Goal: Communication & Community: Share content

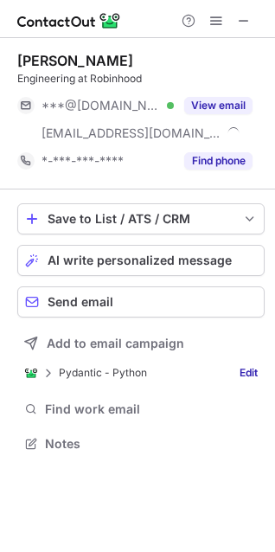
scroll to position [431, 275]
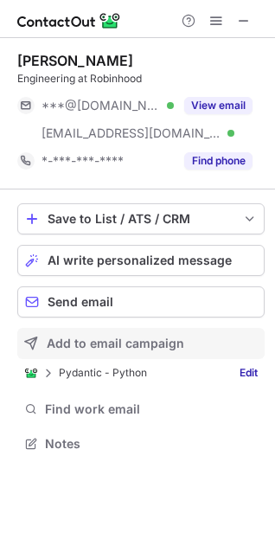
click at [98, 345] on span "Add to email campaign" at bounding box center [115, 343] width 137 height 14
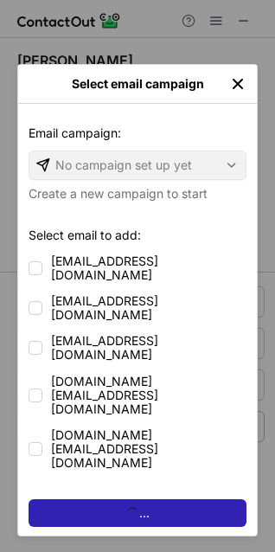
scroll to position [515, 263]
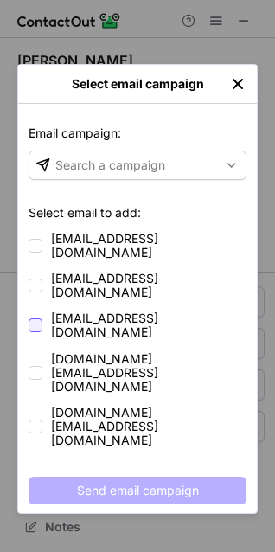
click at [39, 318] on div at bounding box center [36, 325] width 14 height 14
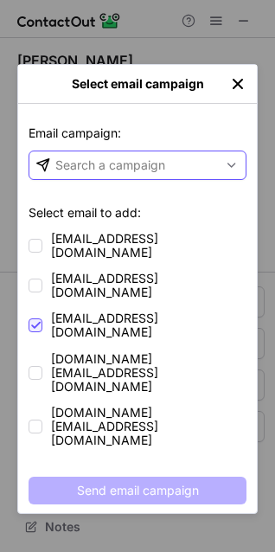
click at [132, 169] on div "Search a campaign" at bounding box center [110, 165] width 110 height 17
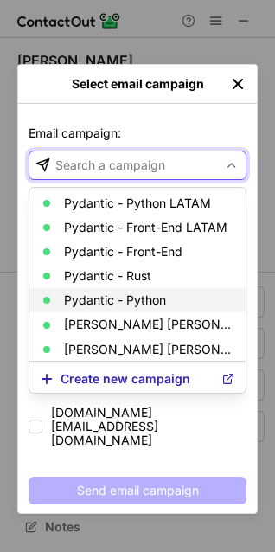
click at [121, 299] on p "Pydantic - Python" at bounding box center [115, 300] width 102 height 14
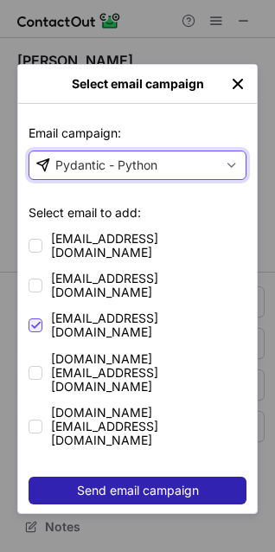
click at [108, 483] on span "Send email campaign" at bounding box center [138, 490] width 122 height 14
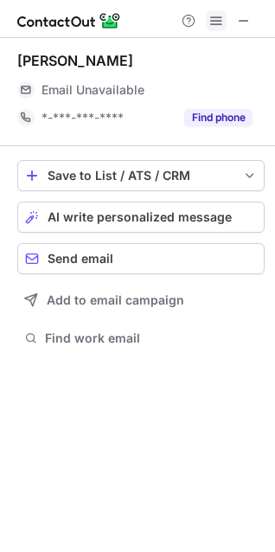
scroll to position [336, 275]
click at [243, 23] on span at bounding box center [244, 21] width 14 height 14
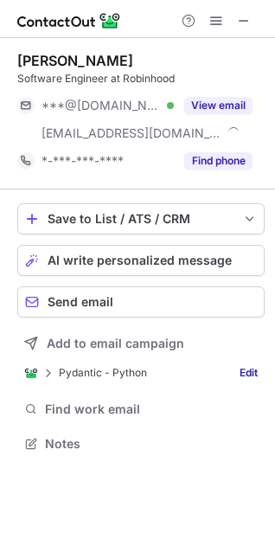
scroll to position [431, 275]
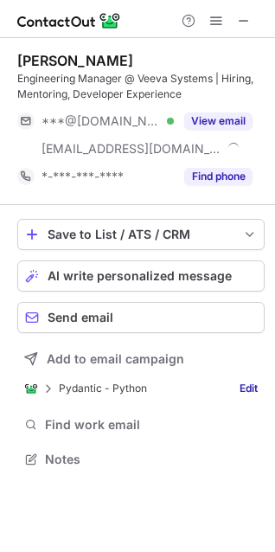
scroll to position [447, 275]
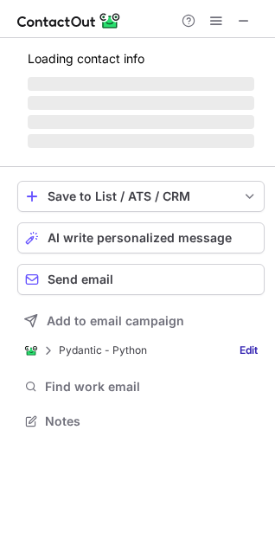
scroll to position [447, 275]
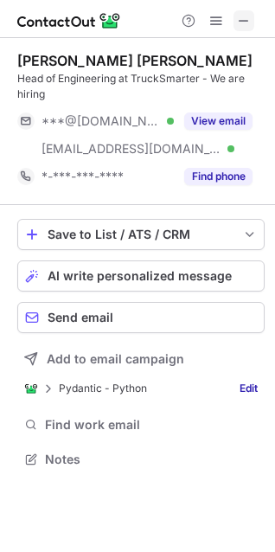
click at [250, 27] on span at bounding box center [244, 21] width 14 height 14
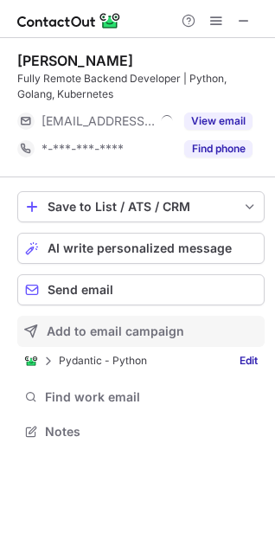
scroll to position [419, 275]
click at [88, 330] on span "Add to email campaign" at bounding box center [115, 331] width 137 height 14
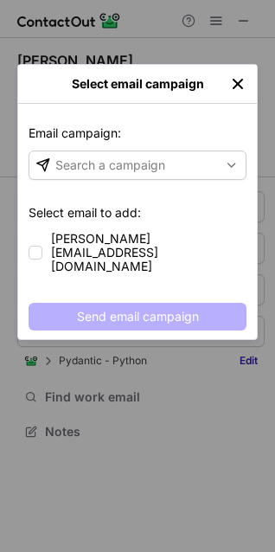
scroll to position [392, 275]
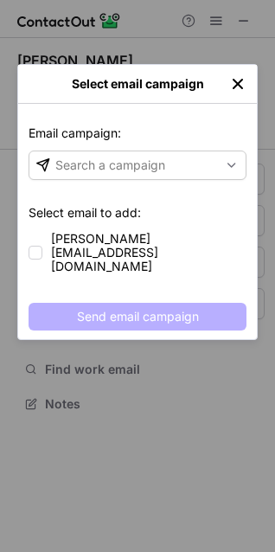
click at [236, 86] on img "left-button" at bounding box center [237, 83] width 17 height 17
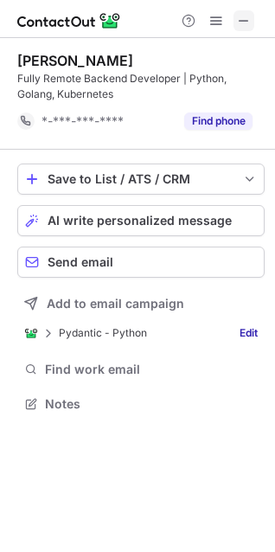
click at [245, 16] on span at bounding box center [244, 21] width 14 height 14
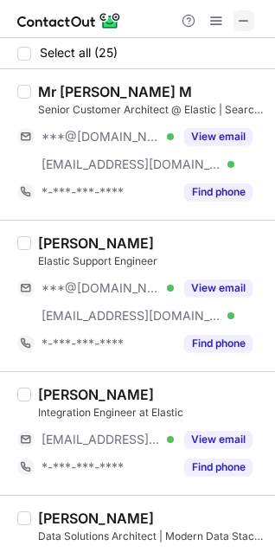
click at [245, 23] on span at bounding box center [244, 21] width 14 height 14
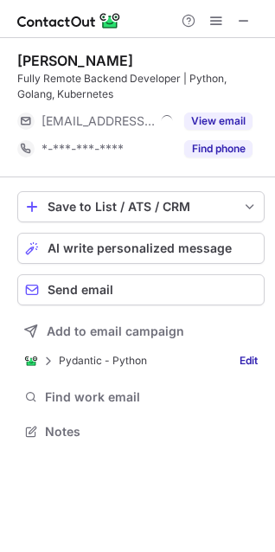
scroll to position [419, 275]
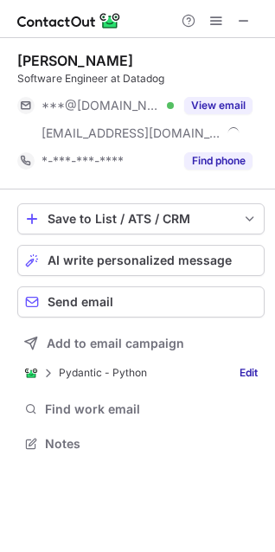
scroll to position [431, 275]
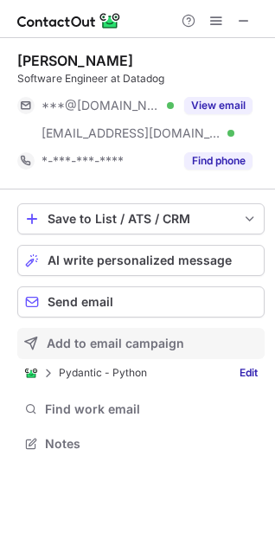
click at [94, 346] on span "Add to email campaign" at bounding box center [115, 343] width 137 height 14
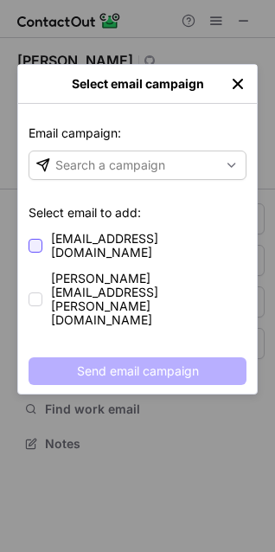
click at [35, 239] on div at bounding box center [36, 246] width 14 height 14
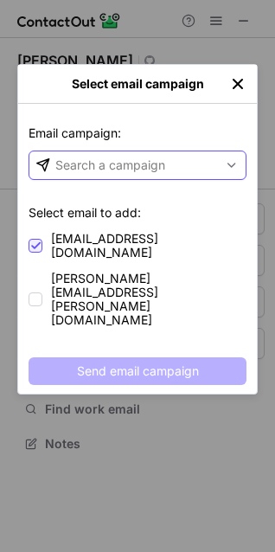
click at [117, 163] on div "Search a campaign" at bounding box center [110, 165] width 110 height 17
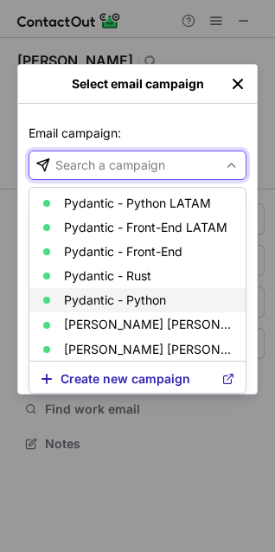
click at [112, 296] on p "Pydantic - Python" at bounding box center [115, 300] width 102 height 14
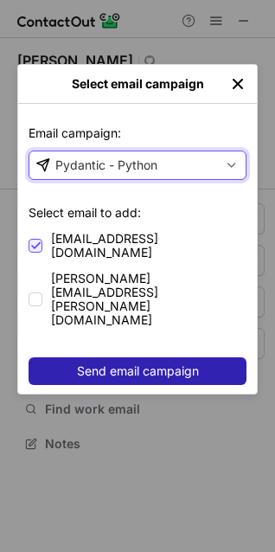
click at [109, 364] on span "Send email campaign" at bounding box center [138, 371] width 122 height 14
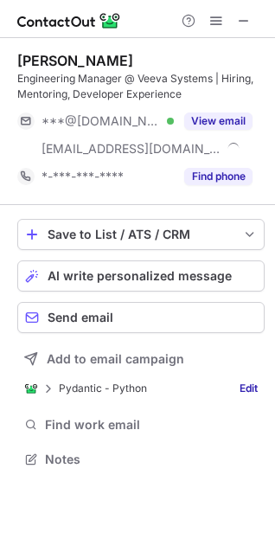
scroll to position [447, 275]
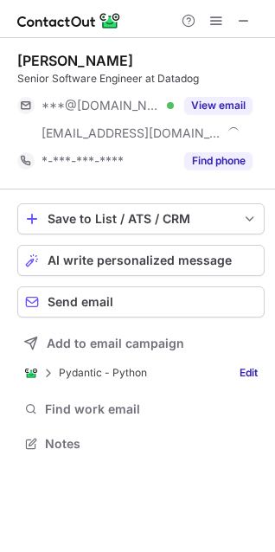
scroll to position [431, 275]
click at [244, 18] on span at bounding box center [244, 21] width 14 height 14
